Goal: Task Accomplishment & Management: Manage account settings

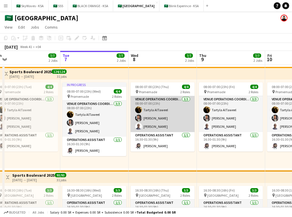
click at [157, 122] on app-card-role "VENUE OPERATIONS COORDINATOR [DATE] 08:00-07:00 (23h) Tartyla [PERSON_NAME] [PE…" at bounding box center [163, 114] width 64 height 36
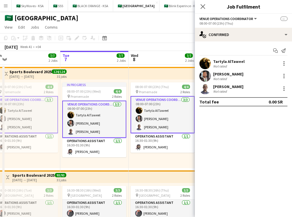
click at [147, 73] on app-top-bar at bounding box center [163, 73] width 68 height 13
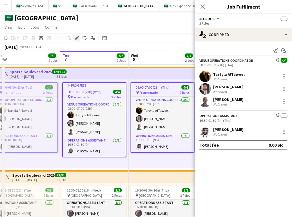
click at [76, 38] on icon at bounding box center [76, 38] width 3 height 3
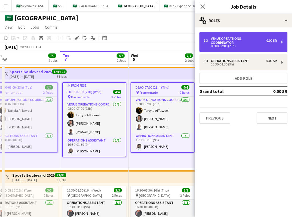
click at [259, 45] on div "08:00-07:00 (23h)" at bounding box center [240, 46] width 73 height 3
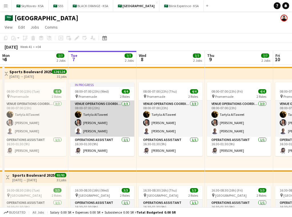
click at [117, 117] on app-card-role "VENUE OPERATIONS COORDINATOR [DATE] 08:00-07:00 (23h) Tartyla [PERSON_NAME] [PE…" at bounding box center [102, 119] width 64 height 36
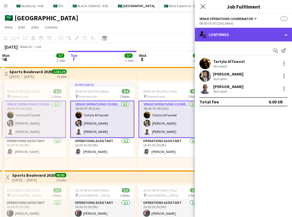
click at [231, 37] on div "single-neutral-actions-check-2 Confirmed" at bounding box center [243, 35] width 97 height 14
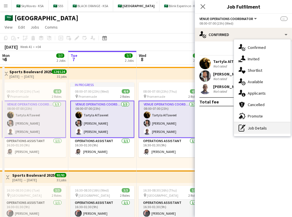
click at [263, 132] on div "pen-write Job Details" at bounding box center [262, 127] width 57 height 11
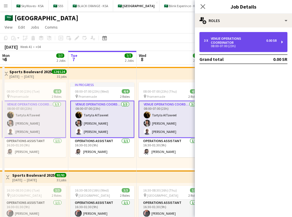
click at [249, 45] on div "08:00-07:00 (23h)" at bounding box center [240, 46] width 73 height 3
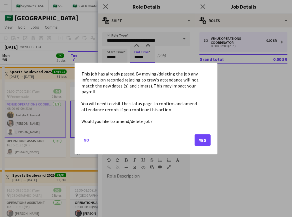
click at [137, 61] on body "Menu Boards Boards Boards All jobs Status Workforce Workforce My Workforce Recr…" at bounding box center [146, 141] width 292 height 283
click at [81, 138] on div "This job has already passed. By moving/deleting the job any information recorde…" at bounding box center [146, 109] width 143 height 92
click at [83, 138] on button "No" at bounding box center [86, 139] width 10 height 9
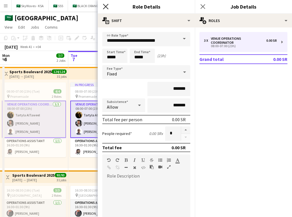
click at [104, 4] on icon "Close pop-in" at bounding box center [105, 6] width 5 height 5
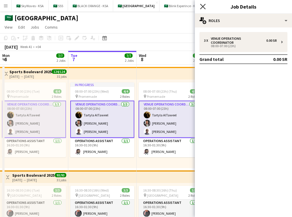
click at [205, 6] on icon "Close pop-in" at bounding box center [202, 6] width 5 height 5
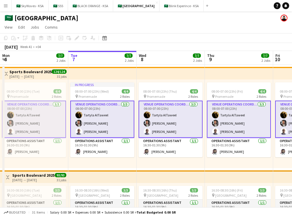
click at [189, 33] on app-page-menu "View Day view expanded Day view collapsed Month view Date picker Jump to today …" at bounding box center [146, 27] width 292 height 11
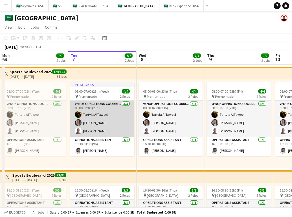
click at [109, 116] on app-card-role "VENUE OPERATIONS COORDINATOR [DATE] 08:00-07:00 (23h) Tartyla [PERSON_NAME] [PE…" at bounding box center [102, 119] width 64 height 36
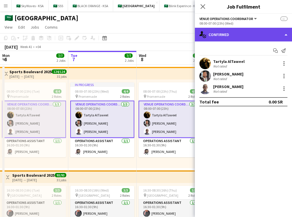
click at [261, 34] on div "single-neutral-actions-check-2 Confirmed" at bounding box center [243, 35] width 97 height 14
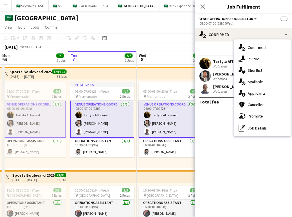
click at [253, 21] on button "VENUE OPERATIONS COORDINATOR" at bounding box center [228, 19] width 58 height 4
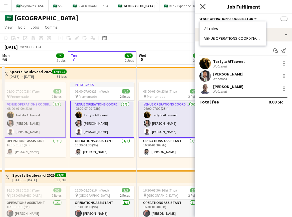
click at [202, 8] on icon at bounding box center [202, 6] width 5 height 5
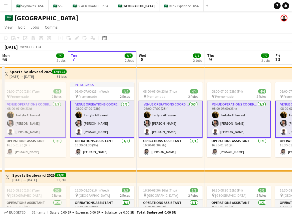
click at [104, 115] on app-card-role "VENUE OPERATIONS COORDINATOR [DATE] 08:00-07:00 (23h) Tartyla [PERSON_NAME] [PE…" at bounding box center [102, 119] width 64 height 37
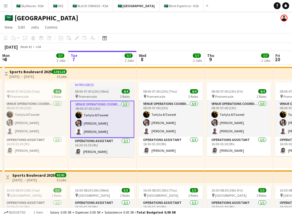
click at [101, 94] on div "pin Promemade 2 Roles" at bounding box center [102, 96] width 64 height 5
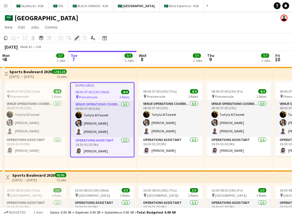
click at [77, 39] on icon at bounding box center [76, 38] width 3 height 3
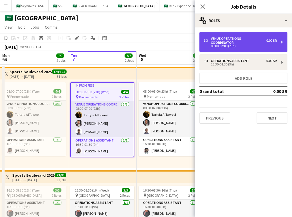
click at [228, 45] on div "08:00-07:00 (23h)" at bounding box center [240, 46] width 73 height 3
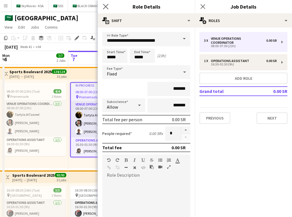
click at [107, 4] on icon "Close pop-in" at bounding box center [105, 6] width 5 height 5
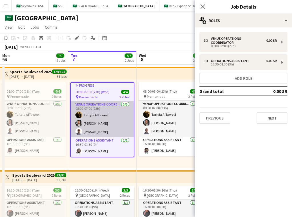
click at [99, 127] on app-card-role "VENUE OPERATIONS COORDINATOR [DATE] 08:00-07:00 (23h) Tartyla [PERSON_NAME] [PE…" at bounding box center [102, 119] width 63 height 36
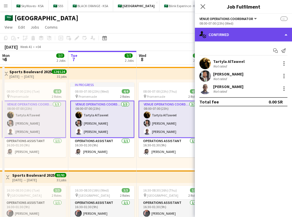
click at [208, 32] on div "single-neutral-actions-check-2 Confirmed" at bounding box center [243, 35] width 97 height 14
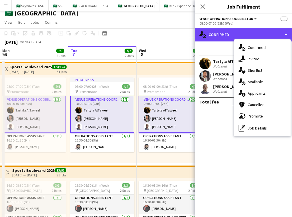
scroll to position [3, 0]
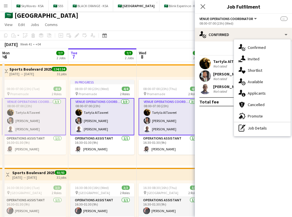
click at [212, 84] on div "Abubaker Babatain Not rated" at bounding box center [243, 88] width 97 height 11
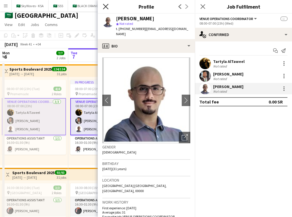
click at [108, 6] on icon "Close pop-in" at bounding box center [105, 6] width 5 height 5
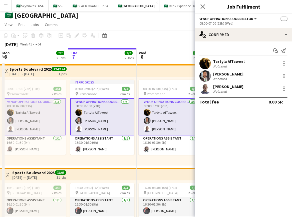
click at [237, 90] on div "Not rated" at bounding box center [228, 91] width 30 height 4
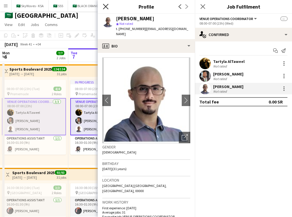
click at [106, 8] on icon "Close pop-in" at bounding box center [105, 6] width 5 height 5
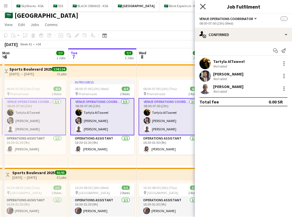
click at [205, 8] on icon "Close pop-in" at bounding box center [202, 6] width 5 height 5
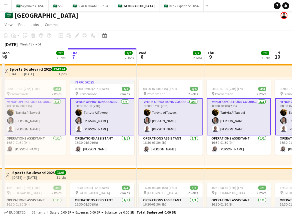
click at [103, 114] on app-card-role "VENUE OPERATIONS COORDINATOR [DATE] 08:00-07:00 (23h) Tartyla [PERSON_NAME] [PE…" at bounding box center [102, 116] width 64 height 37
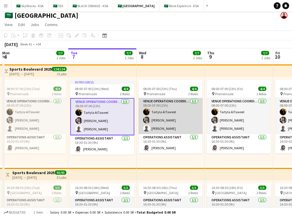
click at [146, 112] on app-user-avatar at bounding box center [146, 111] width 7 height 7
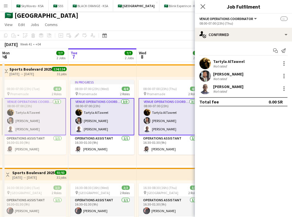
click at [121, 106] on app-card-role "VENUE OPERATIONS COORDINATOR [DATE] 08:00-07:00 (23h) Tartyla [PERSON_NAME] [PE…" at bounding box center [102, 116] width 64 height 37
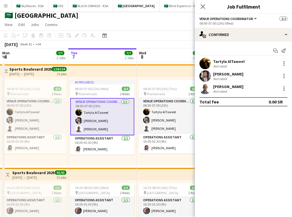
click at [121, 106] on app-card-role "VENUE OPERATIONS COORDINATOR [DATE] 08:00-07:00 (23h) Tartyla [PERSON_NAME] [PE…" at bounding box center [102, 116] width 64 height 37
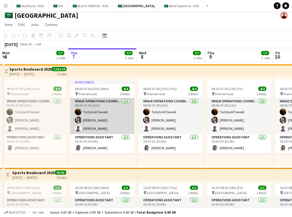
click at [122, 106] on app-card-role "VENUE OPERATIONS COORDINATOR [DATE] 08:00-07:00 (23h) Tartyla [PERSON_NAME] [PE…" at bounding box center [102, 116] width 64 height 36
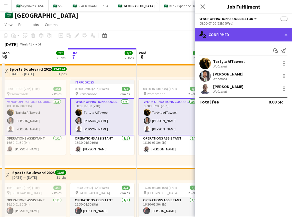
click at [235, 36] on div "single-neutral-actions-check-2 Confirmed" at bounding box center [243, 35] width 97 height 14
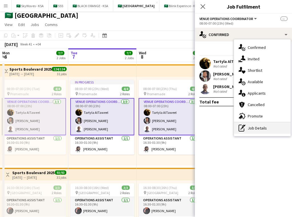
click at [261, 124] on div "pen-write Job Details" at bounding box center [262, 127] width 57 height 11
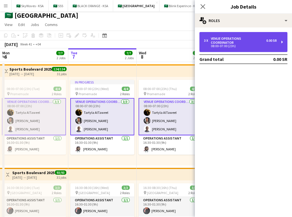
click at [259, 39] on div "VENUE OPERATIONS COORDINATOR" at bounding box center [238, 41] width 55 height 8
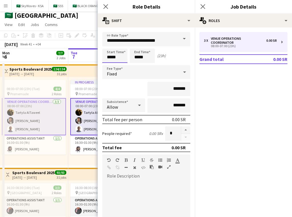
scroll to position [0, 0]
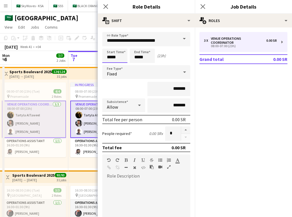
click at [110, 57] on body "Menu Boards Boards Boards All jobs Status Workforce Workforce My Workforce Recr…" at bounding box center [146, 141] width 292 height 283
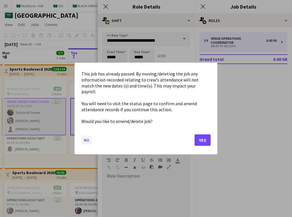
click at [85, 139] on button "No" at bounding box center [86, 139] width 10 height 9
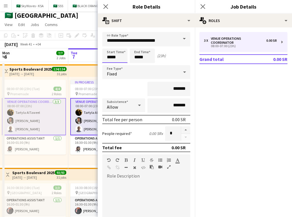
click at [108, 58] on body "Menu Boards Boards Boards All jobs Status Workforce Workforce My Workforce Recr…" at bounding box center [146, 138] width 292 height 283
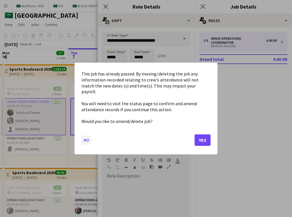
click at [88, 137] on button "No" at bounding box center [86, 139] width 10 height 9
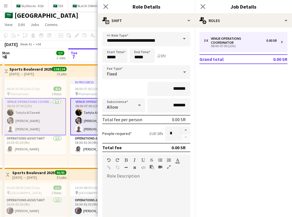
scroll to position [3, 0]
click at [105, 7] on icon at bounding box center [105, 6] width 5 height 5
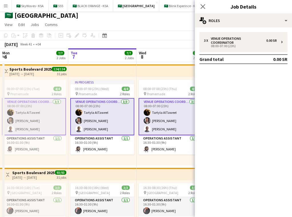
click at [112, 130] on app-card-role "VENUE OPERATIONS COORDINATOR [DATE] 08:00-07:00 (23h) Tartyla [PERSON_NAME] [PE…" at bounding box center [102, 116] width 64 height 37
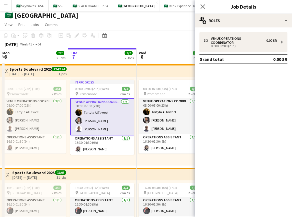
click at [112, 130] on app-card-role "VENUE OPERATIONS COORDINATOR [DATE] 08:00-07:00 (23h) Tartyla [PERSON_NAME] [PE…" at bounding box center [102, 116] width 64 height 37
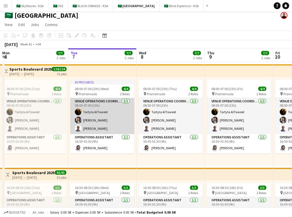
click at [112, 130] on app-card-role "VENUE OPERATIONS COORDINATOR [DATE] 08:00-07:00 (23h) Tartyla [PERSON_NAME] [PE…" at bounding box center [102, 116] width 64 height 36
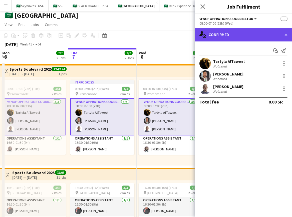
click at [243, 33] on div "single-neutral-actions-check-2 Confirmed" at bounding box center [243, 35] width 97 height 14
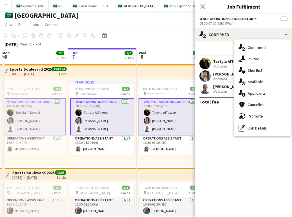
click at [114, 64] on app-date-cell "In progress 08:00-07:00 (23h) (Wed) 4/4 pin Promemade 2 Roles VENUE OPERATIONS …" at bounding box center [102, 166] width 68 height 209
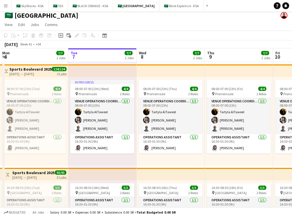
click at [115, 67] on app-top-bar at bounding box center [102, 70] width 68 height 13
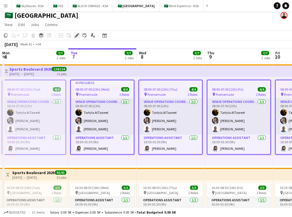
click at [76, 35] on icon "Edit" at bounding box center [77, 35] width 5 height 5
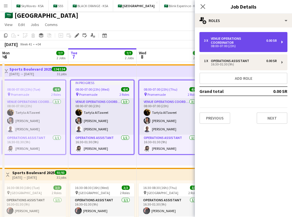
click at [249, 44] on div "3 x VENUE OPERATIONS COORDINATOR 0.00 SR 08:00-07:00 (23h)" at bounding box center [243, 42] width 88 height 20
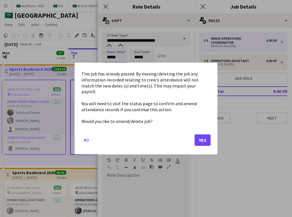
click at [111, 58] on body "Menu Boards Boards Boards All jobs Status Workforce Workforce My Workforce Recr…" at bounding box center [146, 138] width 292 height 283
click at [89, 141] on button "No" at bounding box center [86, 139] width 10 height 9
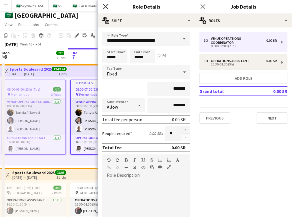
click at [104, 4] on icon at bounding box center [105, 6] width 5 height 5
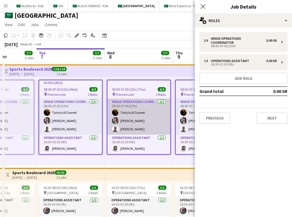
scroll to position [0, 170]
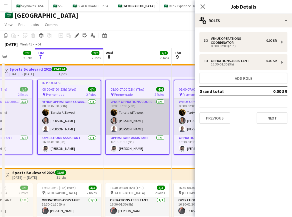
click at [127, 112] on app-card-role "VENUE OPERATIONS COORDINATOR [DATE] 08:00-07:00 (23h) Tartyla [PERSON_NAME] [PE…" at bounding box center [137, 117] width 63 height 36
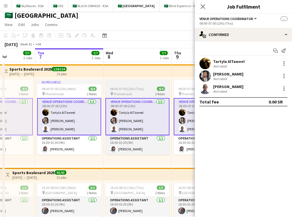
click at [132, 83] on div at bounding box center [137, 82] width 64 height 5
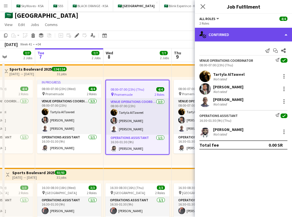
click at [242, 37] on div "single-neutral-actions-check-2 Confirmed" at bounding box center [243, 35] width 97 height 14
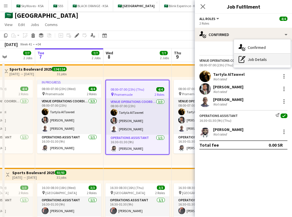
click at [263, 60] on div "pen-write Job Details" at bounding box center [262, 59] width 57 height 11
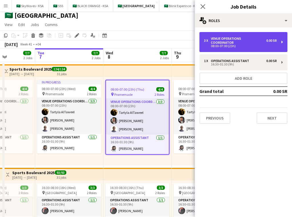
click at [257, 45] on div "08:00-07:00 (23h)" at bounding box center [240, 46] width 73 height 3
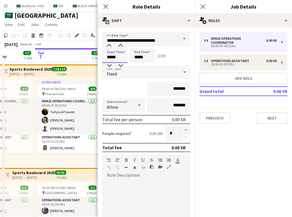
click at [111, 57] on input "*****" at bounding box center [114, 56] width 25 height 14
click at [108, 46] on div at bounding box center [108, 46] width 11 height 6
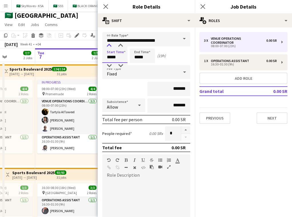
click at [108, 46] on div at bounding box center [108, 46] width 11 height 6
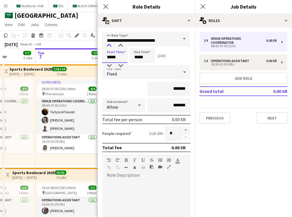
click at [108, 46] on div at bounding box center [108, 46] width 11 height 6
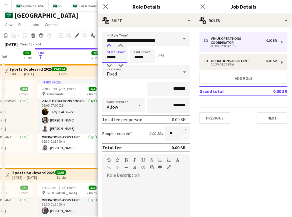
click at [108, 46] on div at bounding box center [108, 46] width 11 height 6
click at [108, 67] on div at bounding box center [108, 66] width 11 height 6
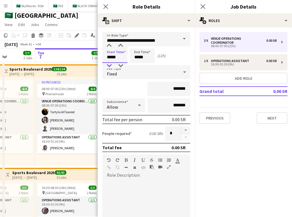
click at [108, 67] on div at bounding box center [108, 66] width 11 height 6
type input "*****"
click at [109, 65] on div at bounding box center [108, 66] width 11 height 6
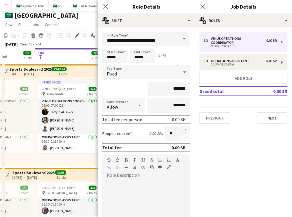
click at [174, 60] on div "Start Time ***** End Time ***** (16h)" at bounding box center [146, 56] width 88 height 14
click at [157, 73] on div "Fixed" at bounding box center [140, 72] width 77 height 14
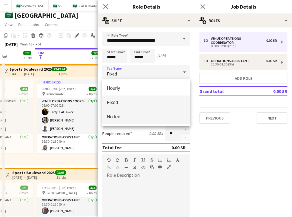
click at [149, 120] on mat-option "No fee" at bounding box center [146, 117] width 88 height 14
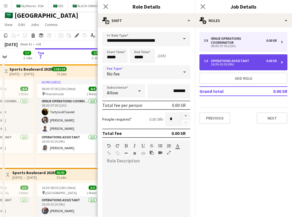
click at [222, 59] on div "Operations Assistant" at bounding box center [231, 61] width 41 height 4
type input "**********"
type input "*****"
type input "*"
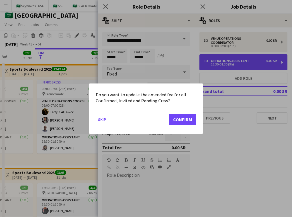
scroll to position [0, 0]
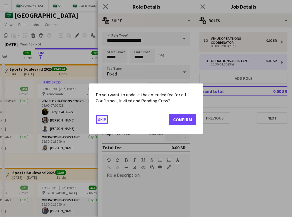
click at [104, 117] on button "Skip" at bounding box center [102, 119] width 13 height 9
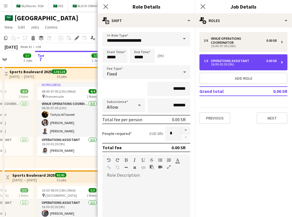
scroll to position [3, 0]
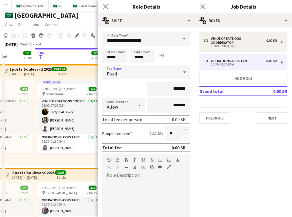
click at [168, 70] on div "Fixed" at bounding box center [140, 72] width 77 height 14
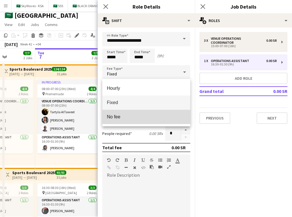
click at [170, 115] on span "No fee" at bounding box center [146, 116] width 79 height 5
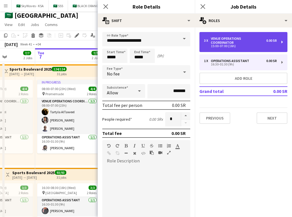
click at [262, 47] on div "3 x VENUE OPERATIONS COORDINATOR 0.00 SR 15:00-07:00 (16h)" at bounding box center [243, 42] width 88 height 20
type input "**********"
type input "*****"
type input "*"
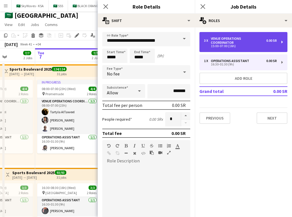
scroll to position [0, 0]
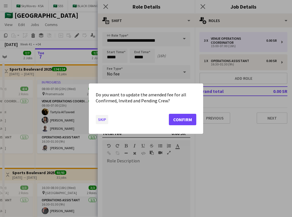
click at [103, 118] on button "Skip" at bounding box center [102, 119] width 13 height 9
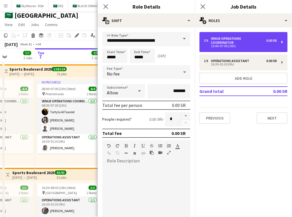
scroll to position [82, 0]
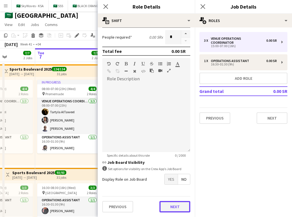
click at [169, 204] on button "Next" at bounding box center [174, 206] width 31 height 11
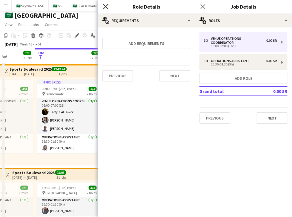
click at [106, 6] on icon at bounding box center [105, 6] width 5 height 5
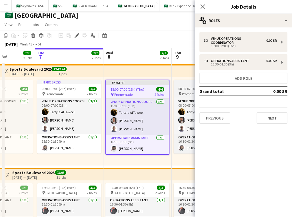
click at [186, 89] on span "08:00-07:00 (23h) (Fri)" at bounding box center [193, 89] width 31 height 4
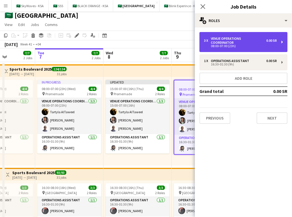
click at [240, 45] on div "08:00-07:00 (23h)" at bounding box center [240, 46] width 73 height 3
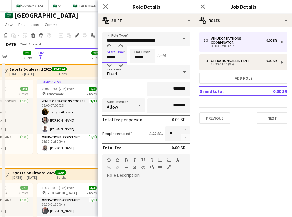
click at [109, 58] on input "*****" at bounding box center [114, 56] width 25 height 14
click at [122, 73] on div "Fixed" at bounding box center [140, 72] width 77 height 14
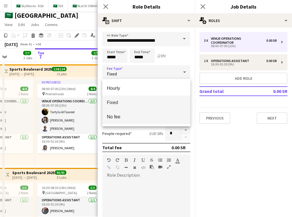
click at [126, 116] on span "No fee" at bounding box center [146, 116] width 79 height 5
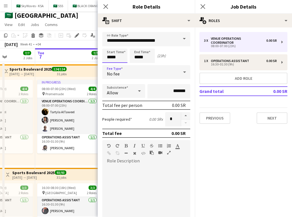
click at [111, 57] on input "*****" at bounding box center [114, 56] width 25 height 14
click at [110, 45] on div at bounding box center [108, 46] width 11 height 6
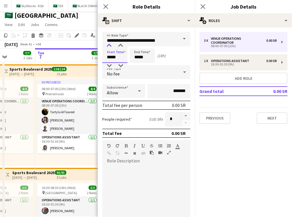
click at [110, 45] on div at bounding box center [108, 46] width 11 height 6
type input "*****"
click at [110, 45] on div at bounding box center [108, 46] width 11 height 6
click at [170, 74] on div "No fee" at bounding box center [140, 72] width 77 height 14
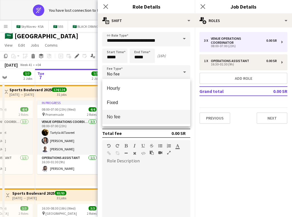
click at [182, 53] on div at bounding box center [146, 108] width 292 height 217
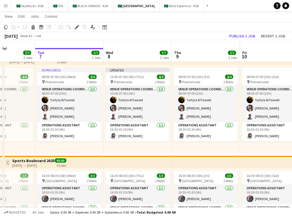
scroll to position [7, 0]
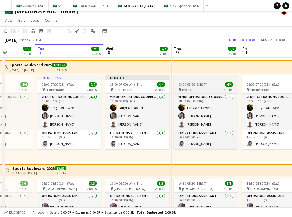
click at [209, 82] on app-job-card "08:00-07:00 (23h) (Fri) 4/4 pin Promemade 2 Roles VENUE OPERATIONS COORDINATOR …" at bounding box center [206, 112] width 64 height 74
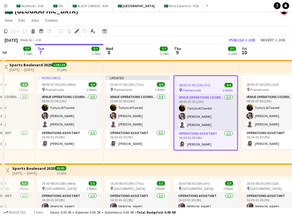
click at [76, 32] on icon at bounding box center [76, 31] width 3 height 3
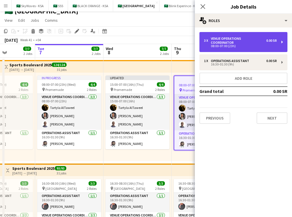
click at [230, 45] on div "08:00-07:00 (23h)" at bounding box center [240, 46] width 73 height 3
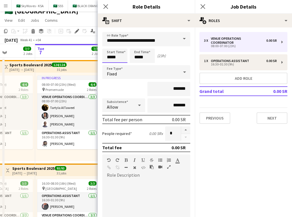
click at [110, 58] on input "*****" at bounding box center [114, 56] width 25 height 14
click at [110, 46] on div at bounding box center [108, 46] width 11 height 6
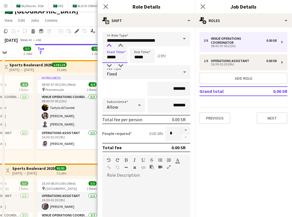
click at [110, 46] on div at bounding box center [108, 46] width 11 height 6
type input "*****"
click at [110, 46] on div at bounding box center [108, 46] width 11 height 6
click at [175, 54] on div "Start Time ***** End Time ***** (16h)" at bounding box center [146, 56] width 88 height 14
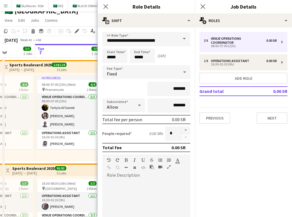
click at [138, 70] on div "Fixed" at bounding box center [140, 72] width 77 height 14
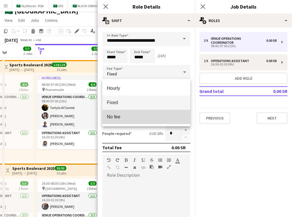
click at [143, 112] on mat-option "No fee" at bounding box center [146, 117] width 88 height 14
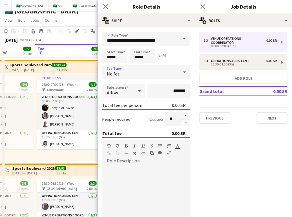
scroll to position [82, 0]
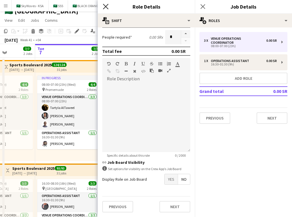
click at [107, 4] on icon "Close pop-in" at bounding box center [105, 6] width 5 height 5
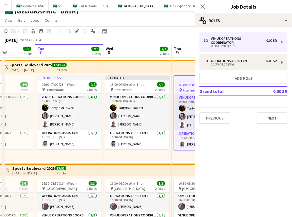
scroll to position [0, 0]
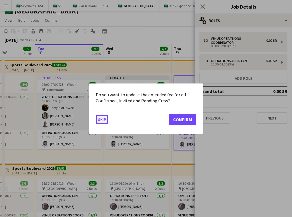
click at [104, 115] on button "Skip" at bounding box center [102, 119] width 13 height 9
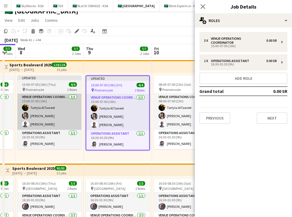
scroll to position [0, 205]
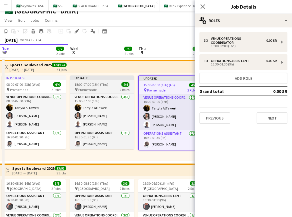
click at [113, 81] on app-job-card "Updated 15:00-07:00 (16h) (Thu) 4/4 pin Promemade 2 Roles VENUE OPERATIONS COOR…" at bounding box center [102, 112] width 64 height 74
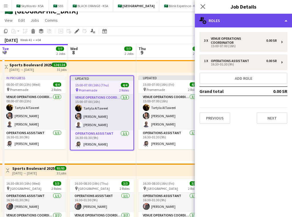
click at [237, 17] on div "multiple-users-add Roles" at bounding box center [243, 21] width 97 height 14
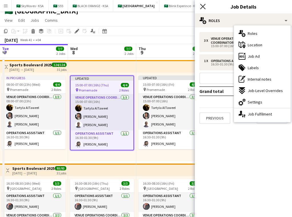
click at [203, 6] on icon at bounding box center [202, 6] width 5 height 5
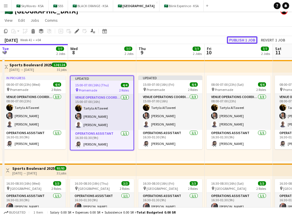
click at [249, 41] on button "Publish 1 job" at bounding box center [242, 39] width 31 height 7
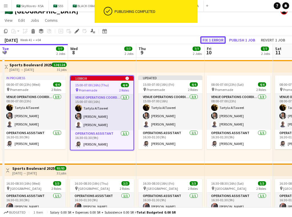
click at [213, 38] on button "Fix 1 error" at bounding box center [212, 39] width 25 height 7
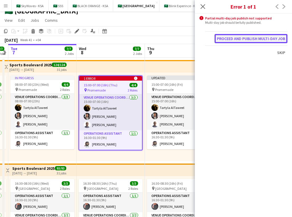
click at [238, 40] on button "Proceed and publish multi-day job" at bounding box center [251, 38] width 73 height 9
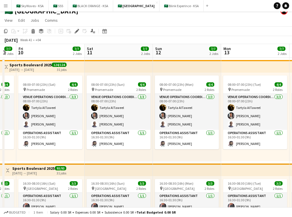
scroll to position [0, 143]
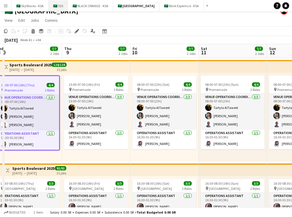
click at [55, 9] on button "🇸🇦 555 Close" at bounding box center [58, 5] width 19 height 11
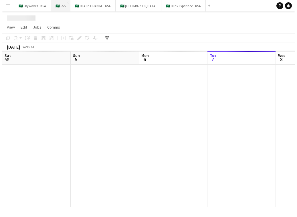
scroll to position [0, 137]
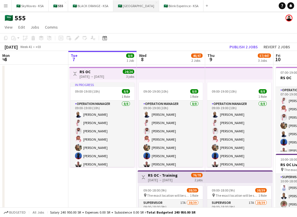
click at [124, 9] on button "🇸🇦 Sports Boulevard Close" at bounding box center [136, 5] width 46 height 11
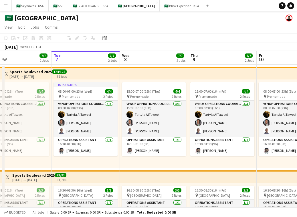
click at [8, 175] on app-icon "Toggle View" at bounding box center [8, 177] width 4 height 4
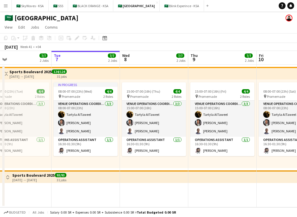
click at [7, 72] on app-icon "Toggle View" at bounding box center [6, 74] width 4 height 4
